Goal: Go to known website: Access a specific website the user already knows

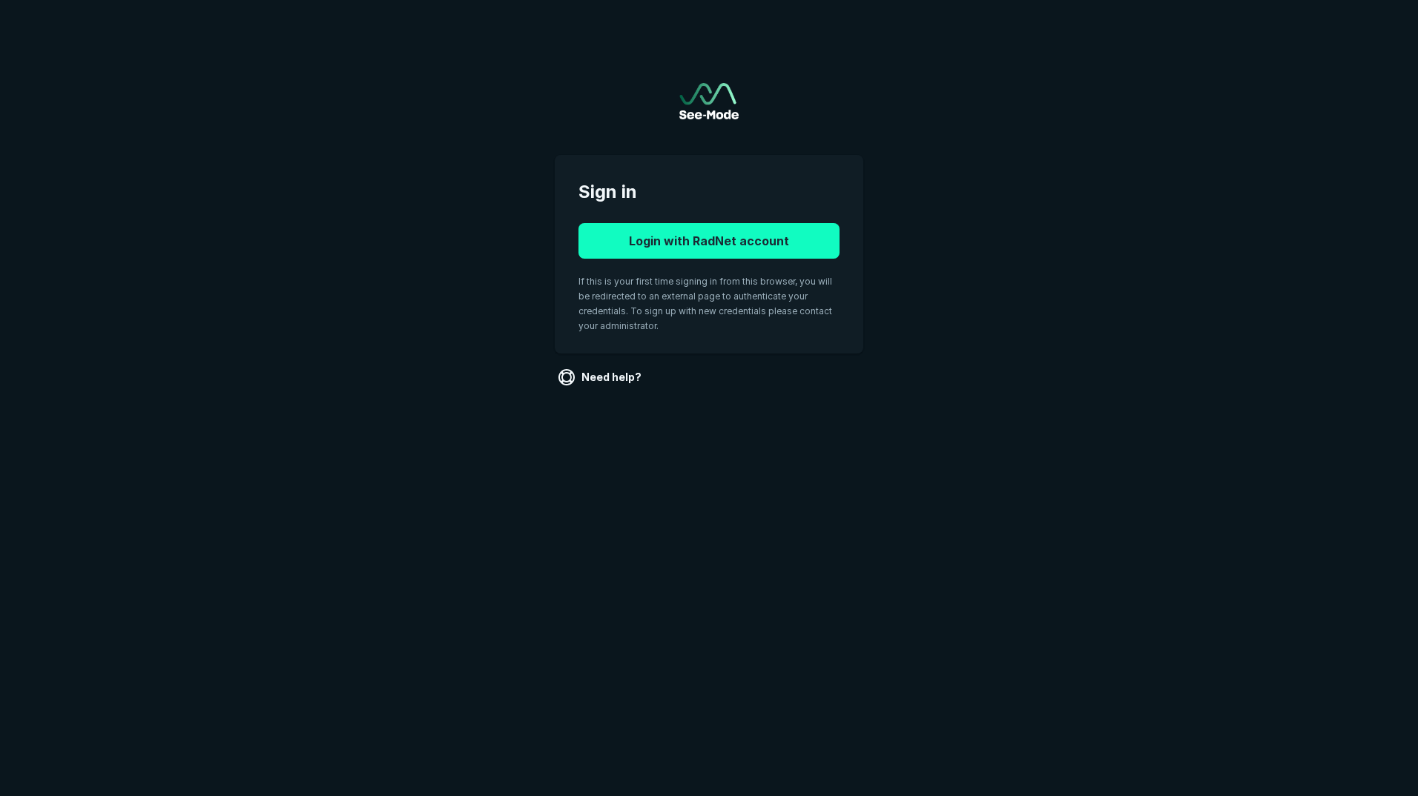
click at [635, 238] on button "Login with RadNet account" at bounding box center [708, 241] width 261 height 36
